Goal: Information Seeking & Learning: Check status

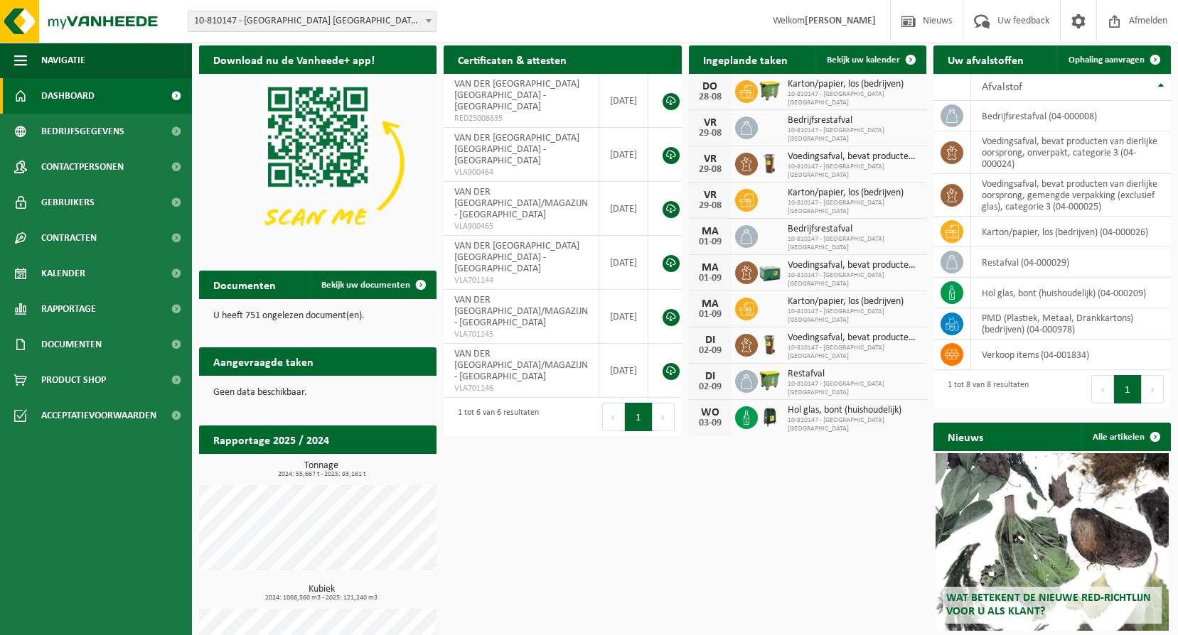
scroll to position [114, 0]
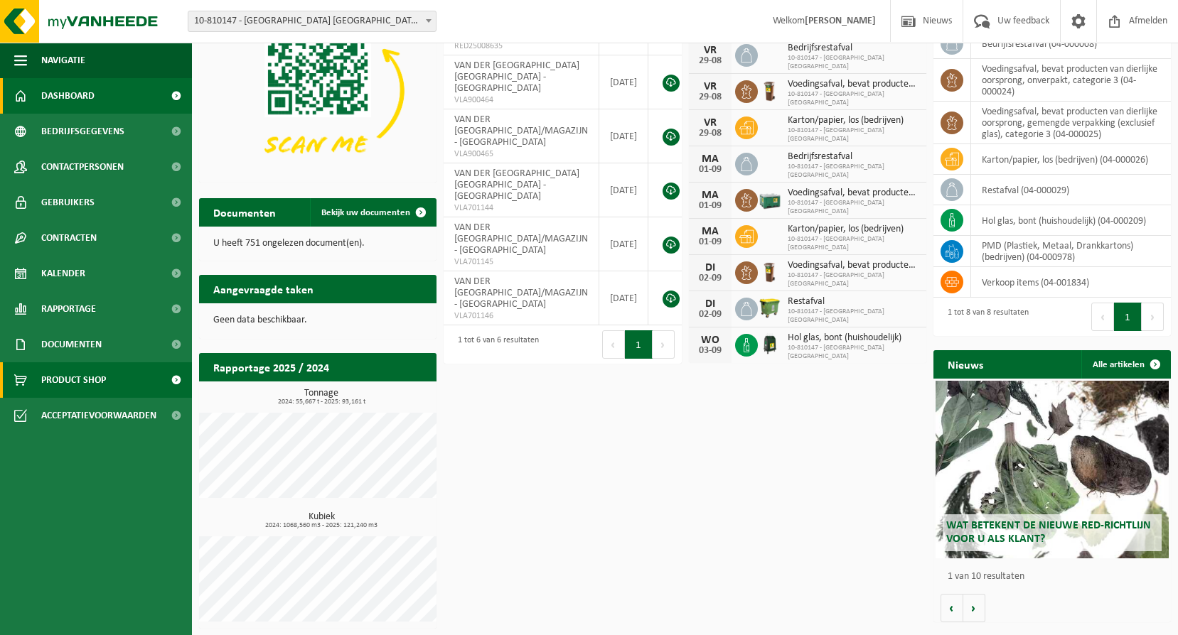
click at [123, 364] on link "Product Shop" at bounding box center [96, 380] width 192 height 36
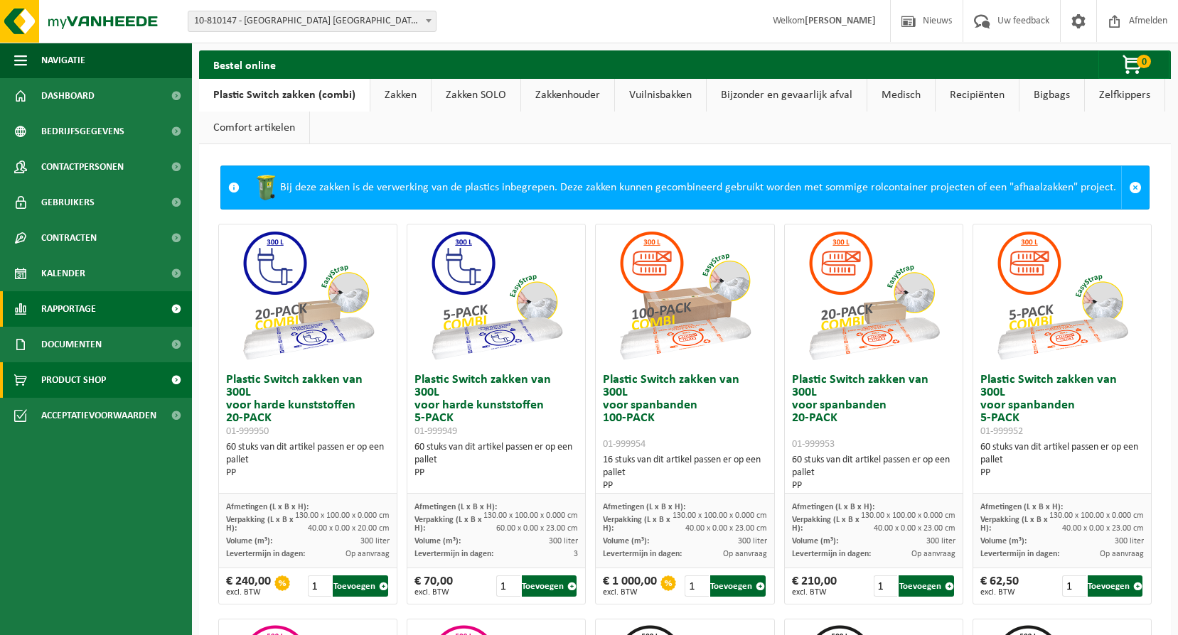
click at [83, 307] on span "Rapportage" at bounding box center [68, 309] width 55 height 36
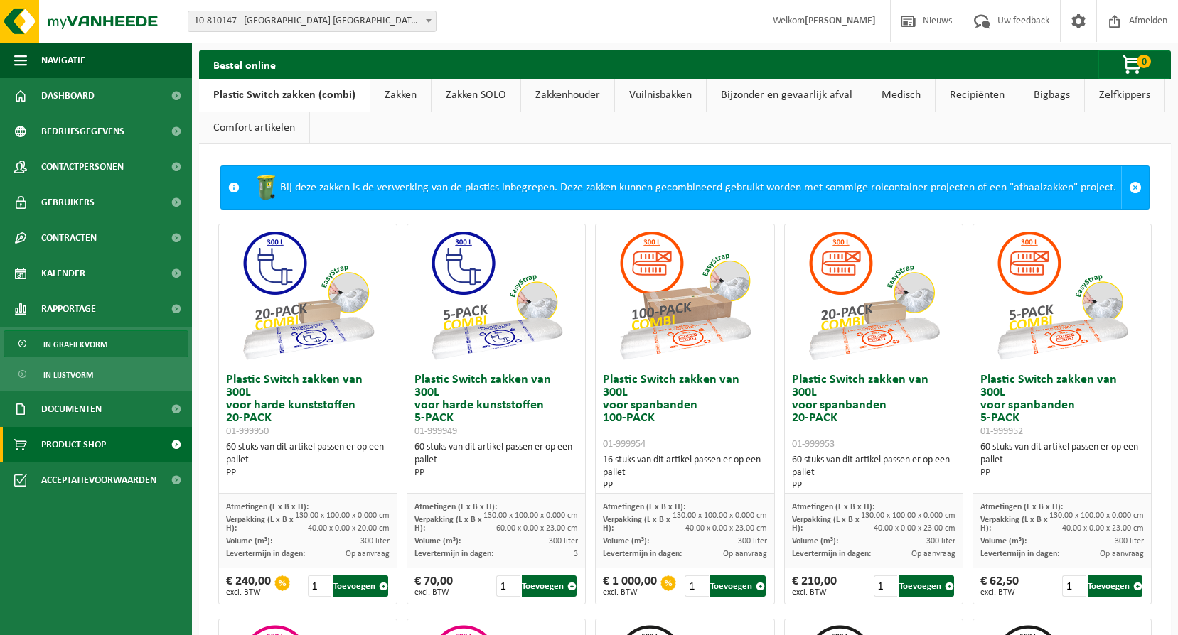
click at [92, 347] on span "In grafiekvorm" at bounding box center [75, 344] width 64 height 27
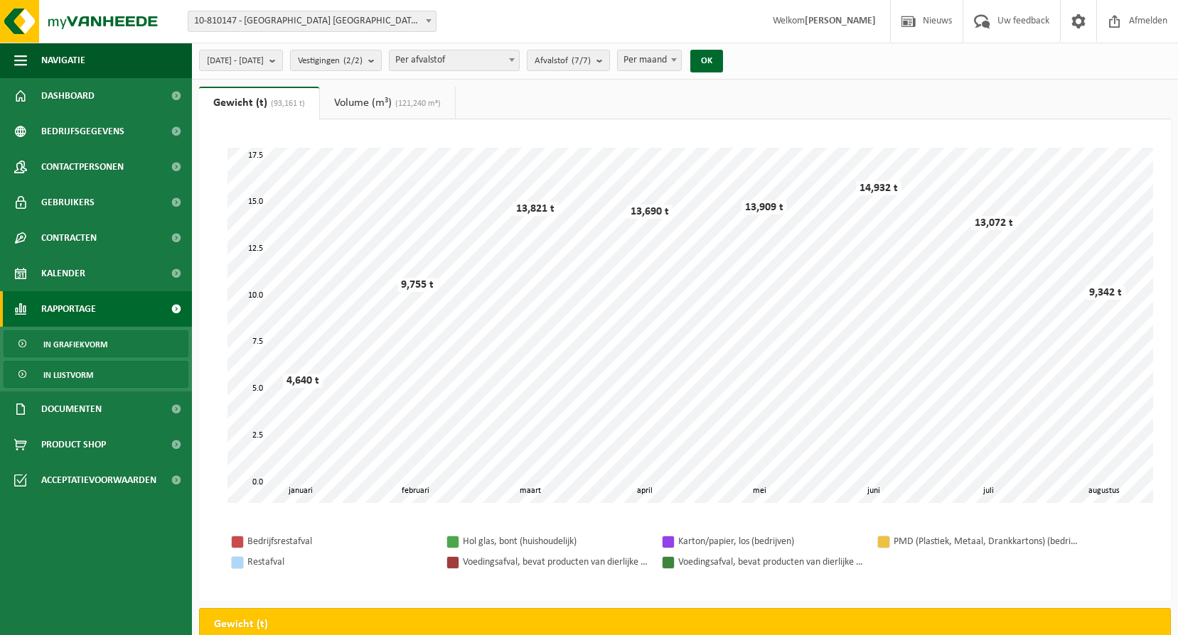
click at [82, 375] on span "In lijstvorm" at bounding box center [68, 375] width 50 height 27
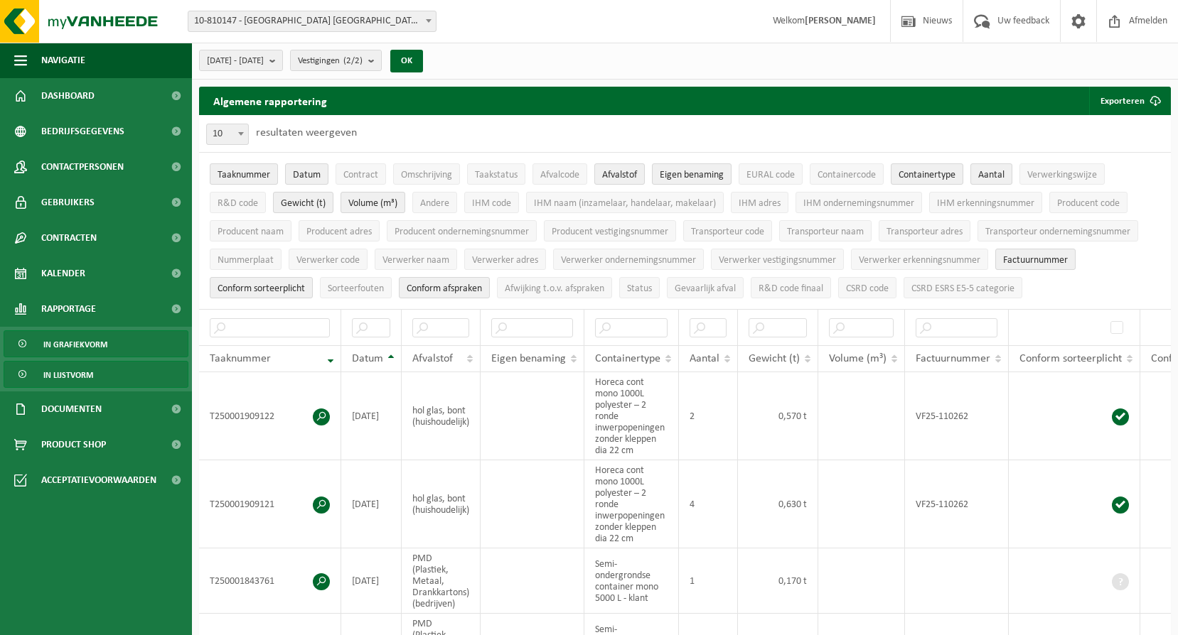
click at [103, 345] on span "In grafiekvorm" at bounding box center [75, 344] width 64 height 27
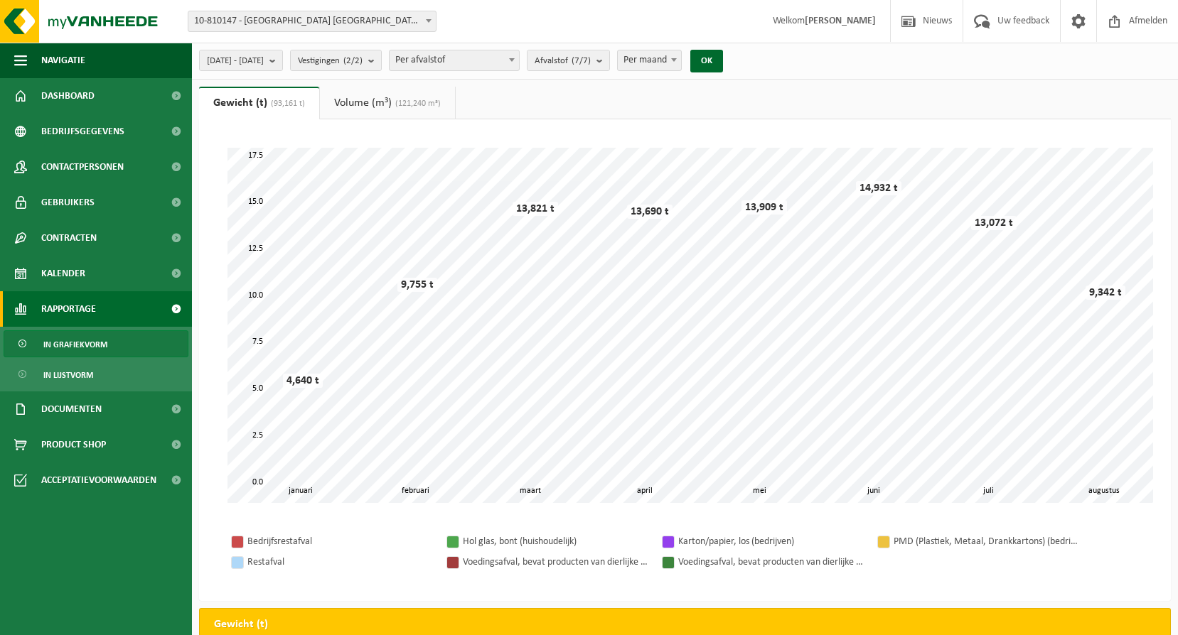
click at [564, 63] on div "[DATE] - [DATE] Huidige maand Vorige maand Laatste 6 maanden Huidig jaar Vorig …" at bounding box center [465, 60] width 546 height 31
click at [591, 60] on span "Afvalstof (7/7)" at bounding box center [562, 60] width 56 height 21
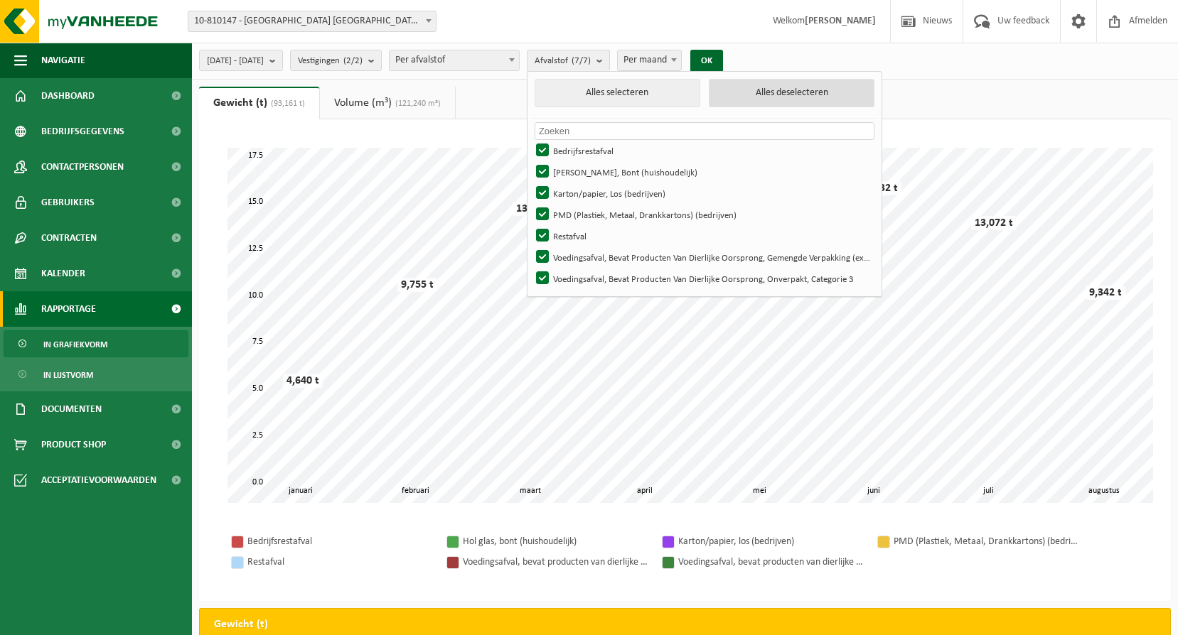
click at [798, 103] on button "Alles deselecteren" at bounding box center [792, 93] width 166 height 28
checkbox input "false"
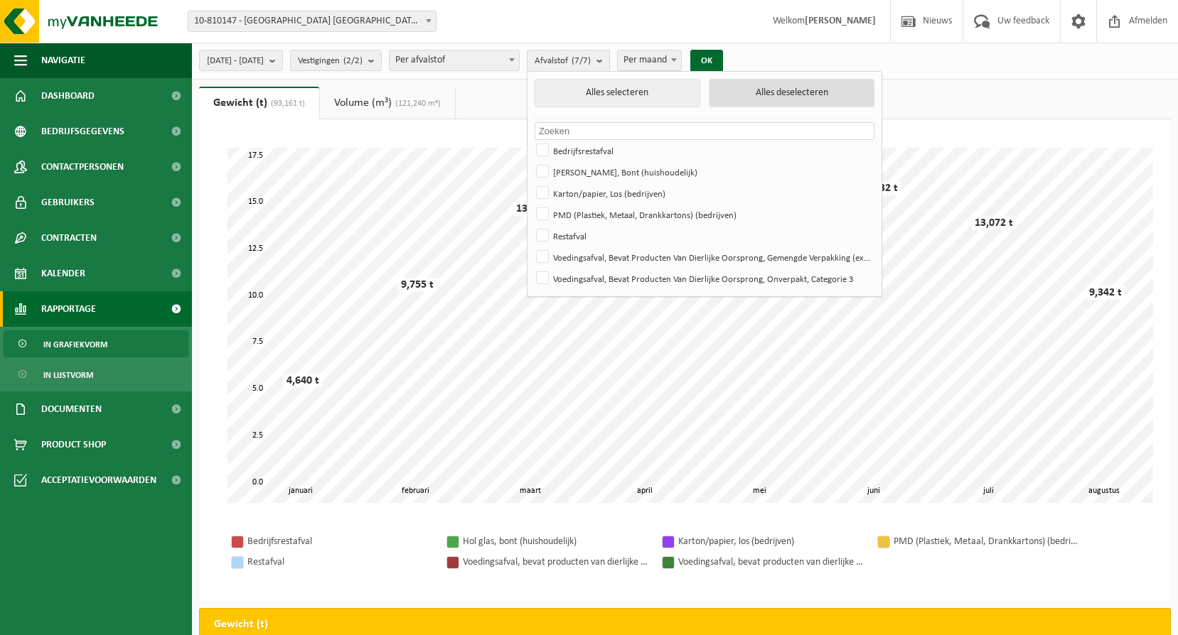
checkbox input "false"
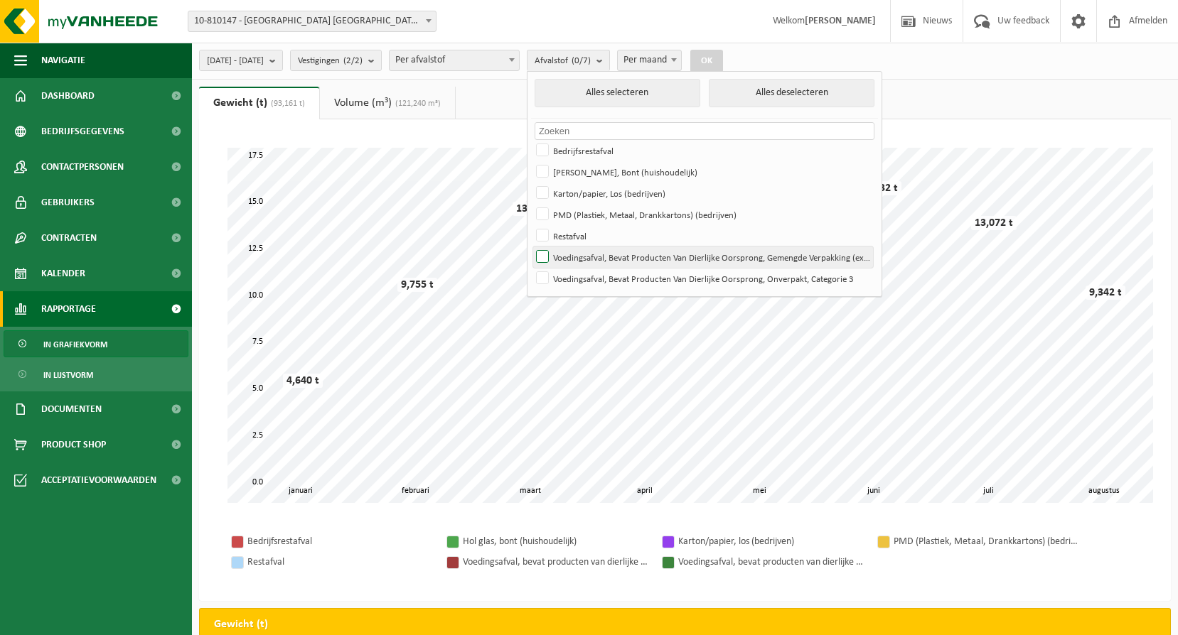
click at [598, 251] on label "Voedingsafval, Bevat Producten Van Dierlijke Oorsprong, Gemengde Verpakking (ex…" at bounding box center [703, 257] width 340 height 21
click at [531, 247] on input "Voedingsafval, Bevat Producten Van Dierlijke Oorsprong, Gemengde Verpakking (ex…" at bounding box center [530, 246] width 1 height 1
checkbox input "true"
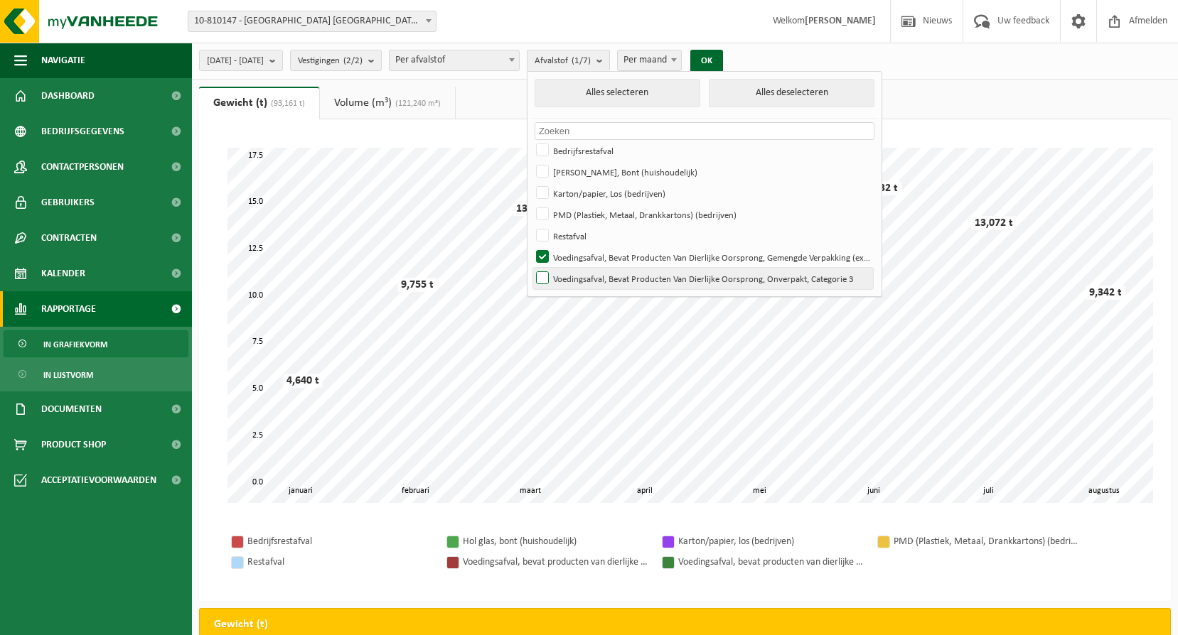
click at [591, 279] on label "Voedingsafval, Bevat Producten Van Dierlijke Oorsprong, Onverpakt, Categorie 3" at bounding box center [703, 278] width 340 height 21
click at [531, 268] on input "Voedingsafval, Bevat Producten Van Dierlijke Oorsprong, Onverpakt, Categorie 3" at bounding box center [530, 267] width 1 height 1
checkbox input "true"
click at [723, 58] on button "OK" at bounding box center [706, 61] width 33 height 23
